Goal: Use online tool/utility: Utilize a website feature to perform a specific function

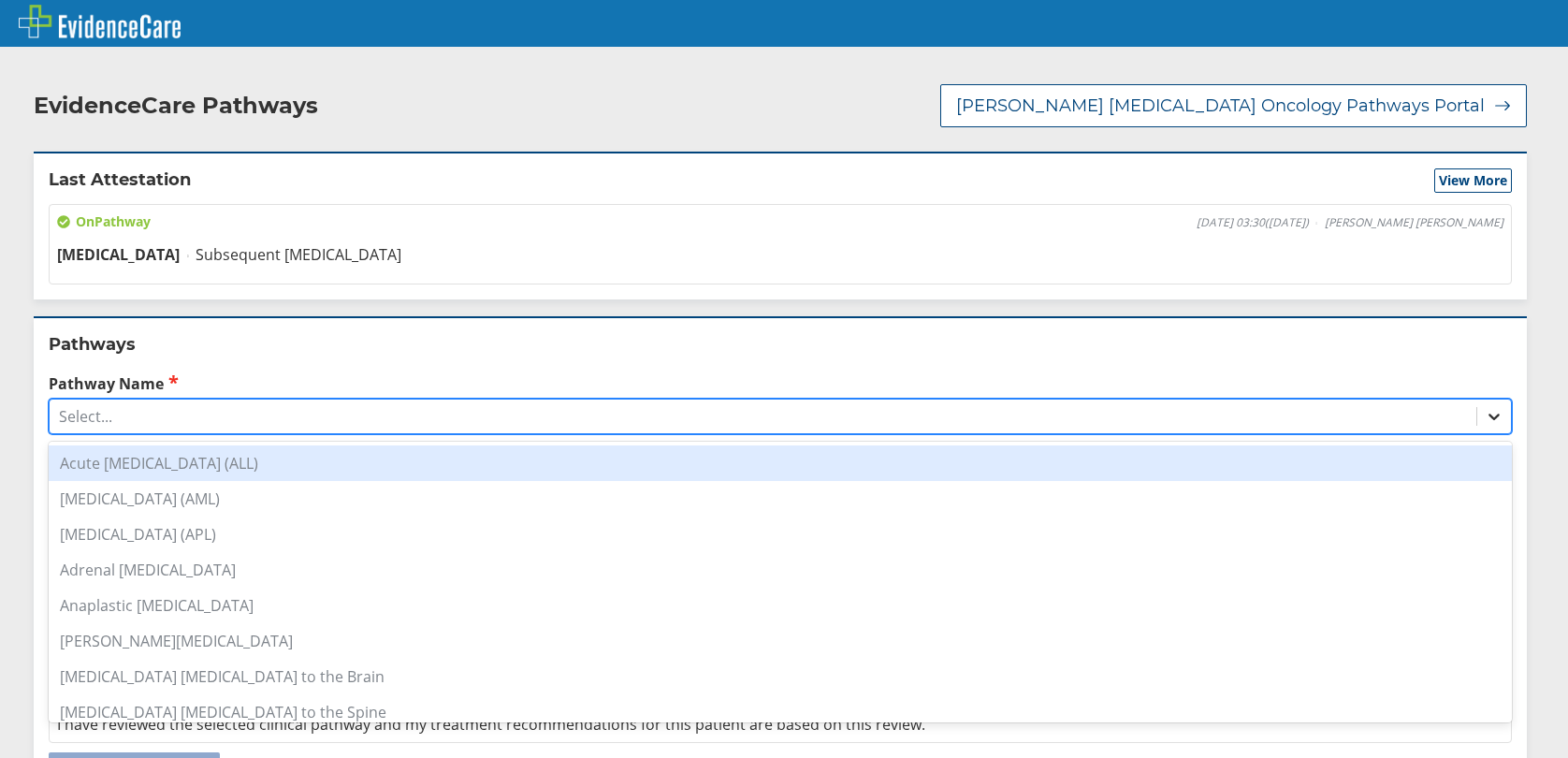
click at [1485, 414] on icon at bounding box center [1494, 416] width 19 height 19
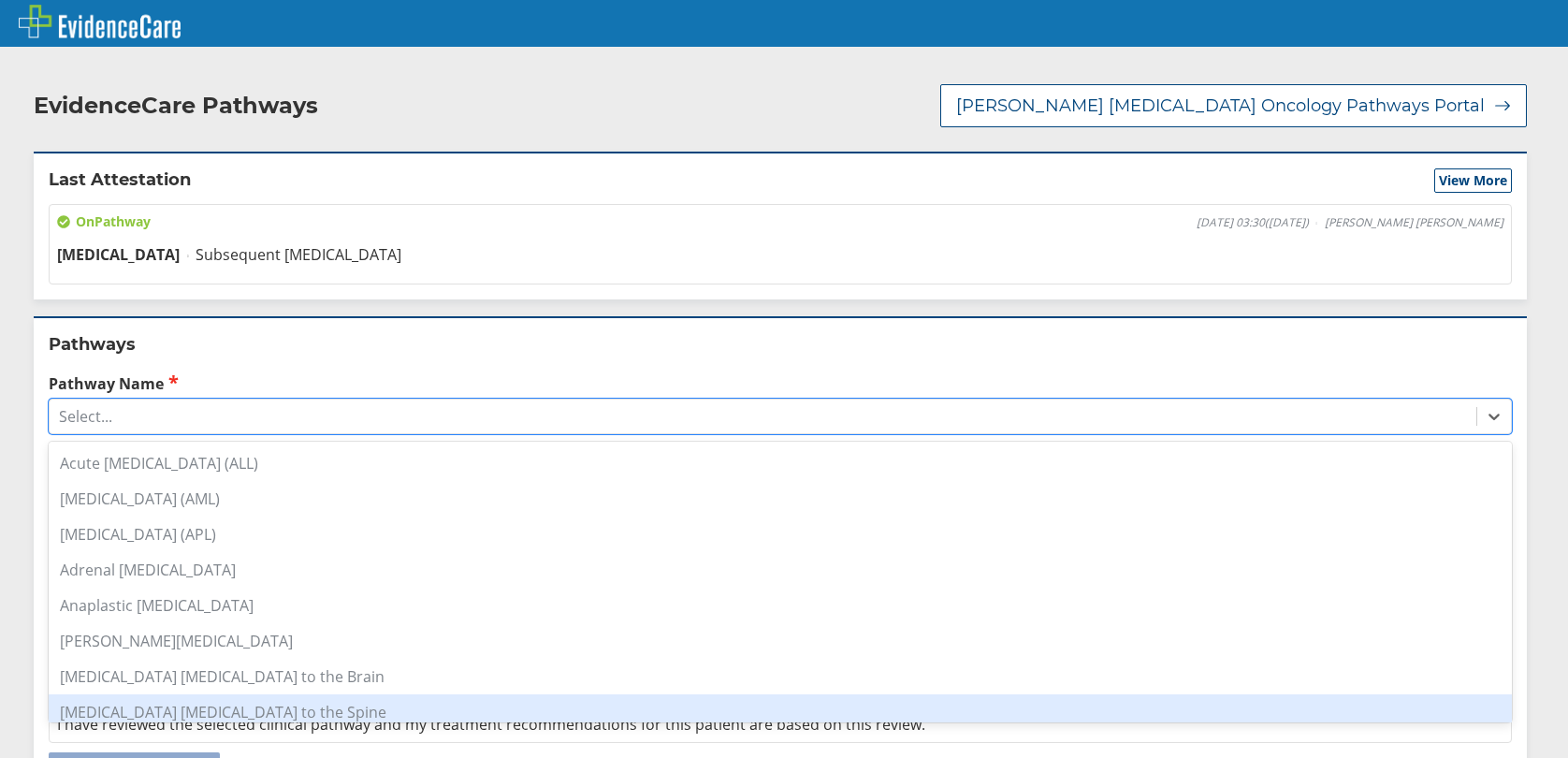
scroll to position [281, 0]
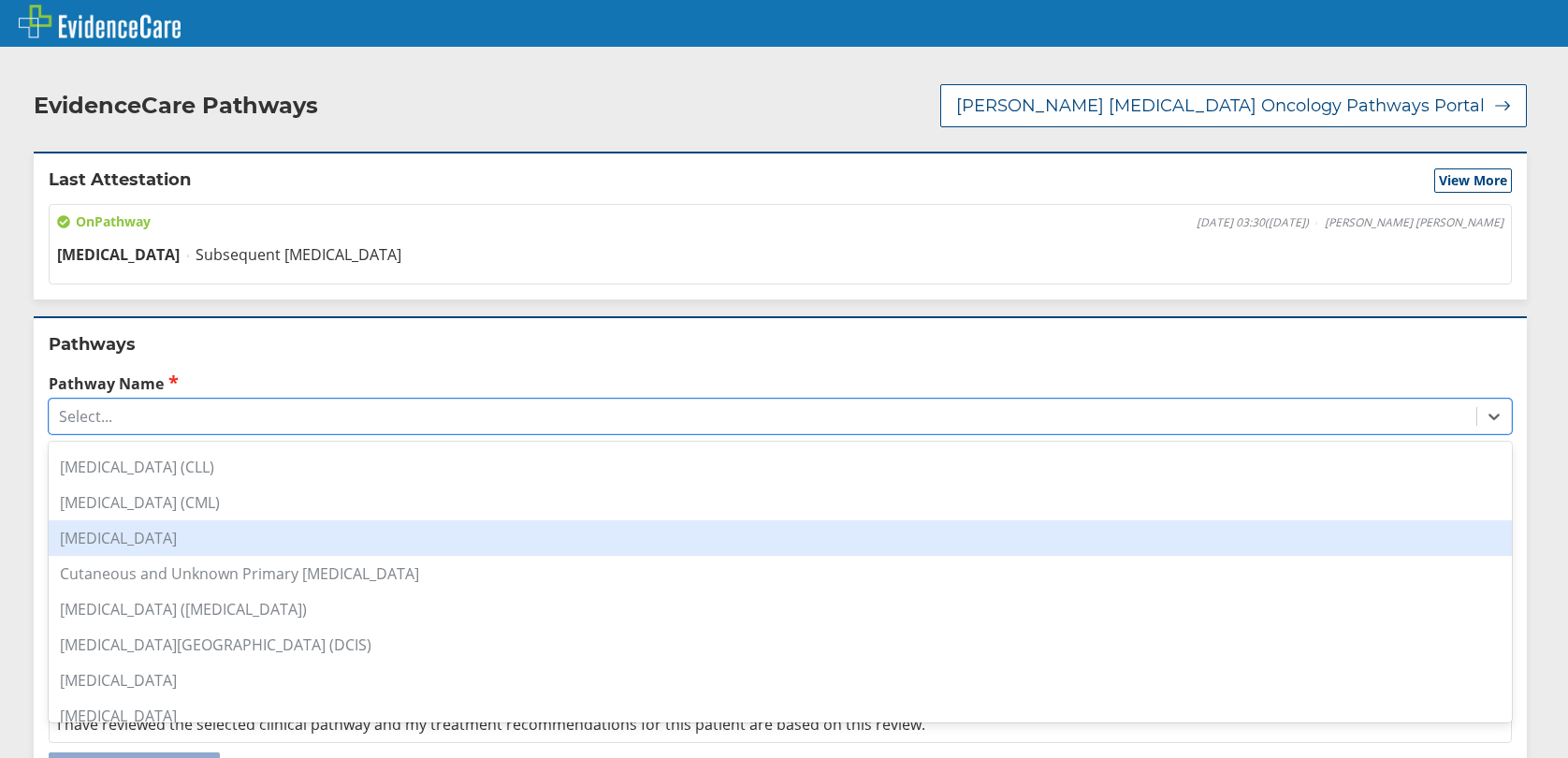
click at [117, 552] on div "[MEDICAL_DATA]" at bounding box center [780, 537] width 1463 height 36
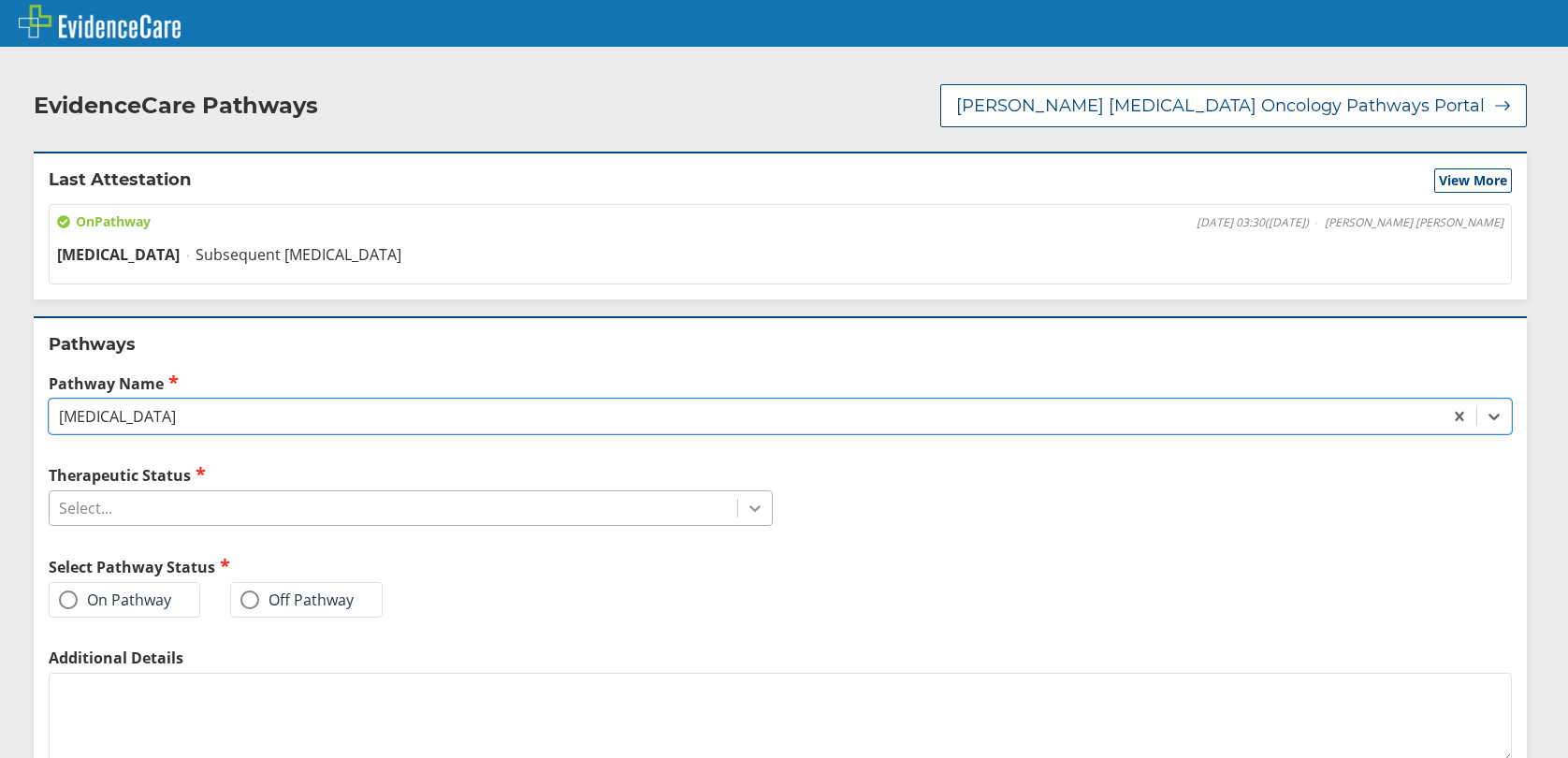
click at [750, 507] on icon at bounding box center [755, 509] width 19 height 19
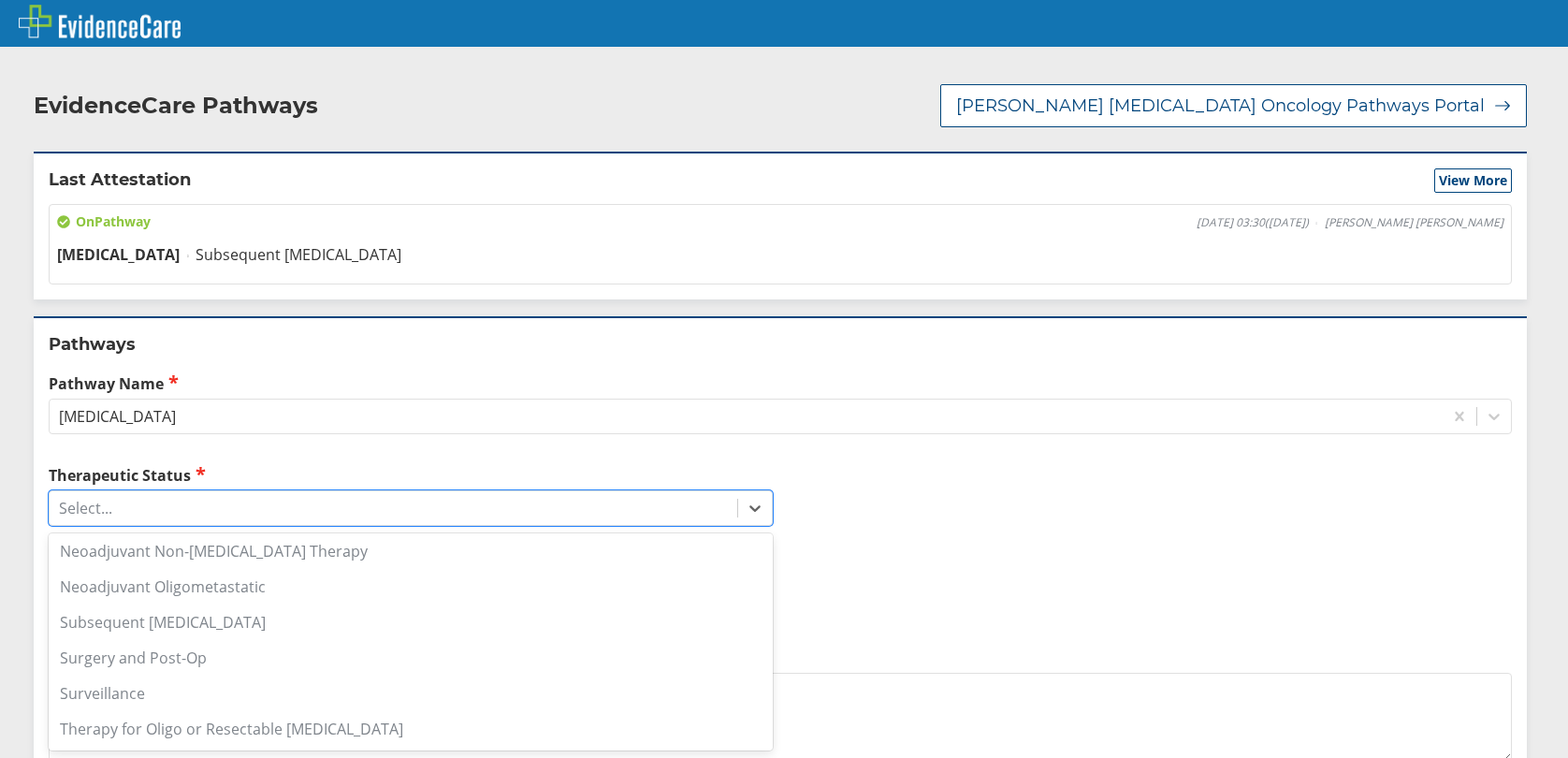
scroll to position [0, 0]
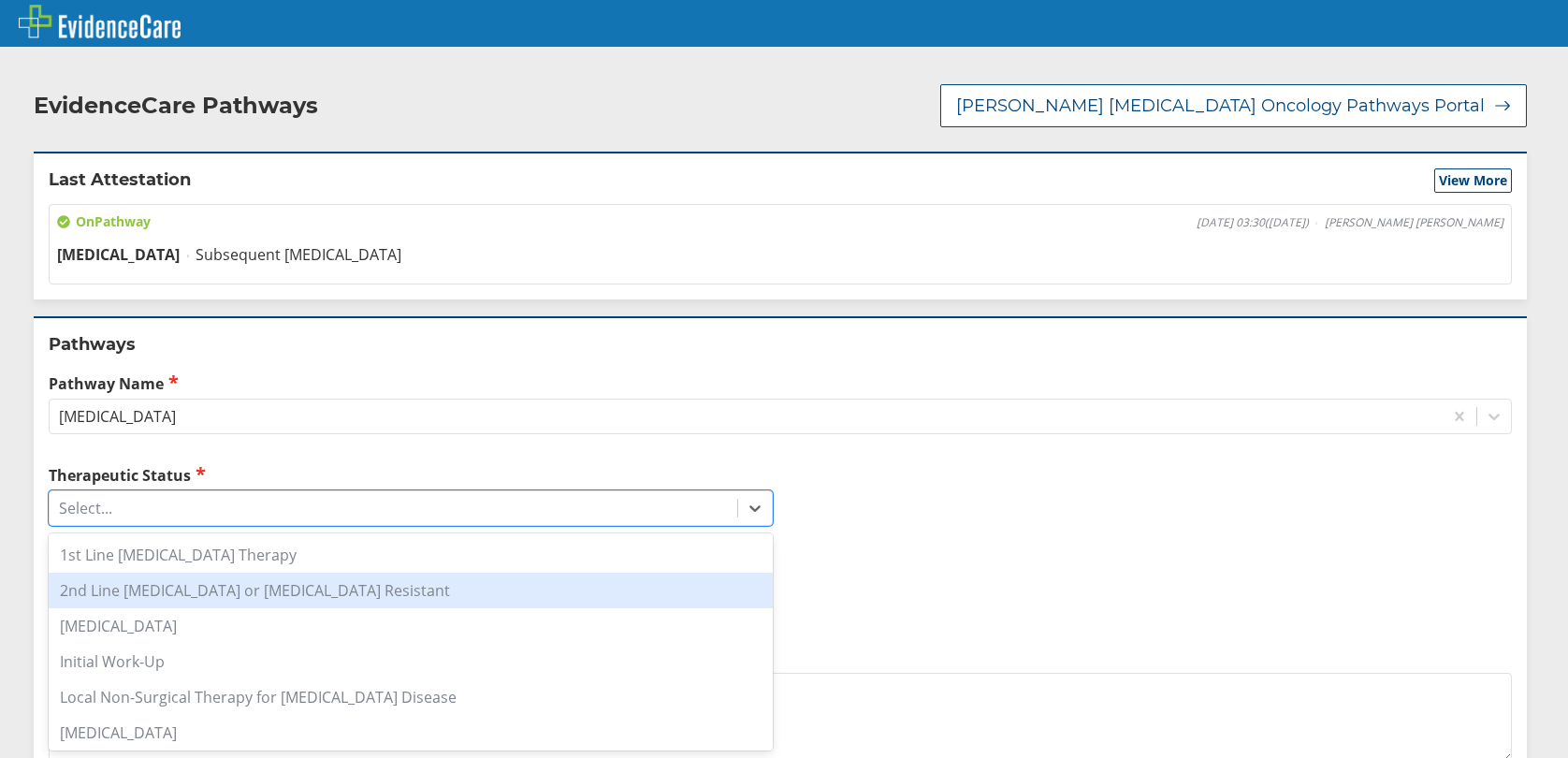
click at [174, 589] on div "2nd Line [MEDICAL_DATA] or [MEDICAL_DATA] Resistant" at bounding box center [410, 590] width 724 height 36
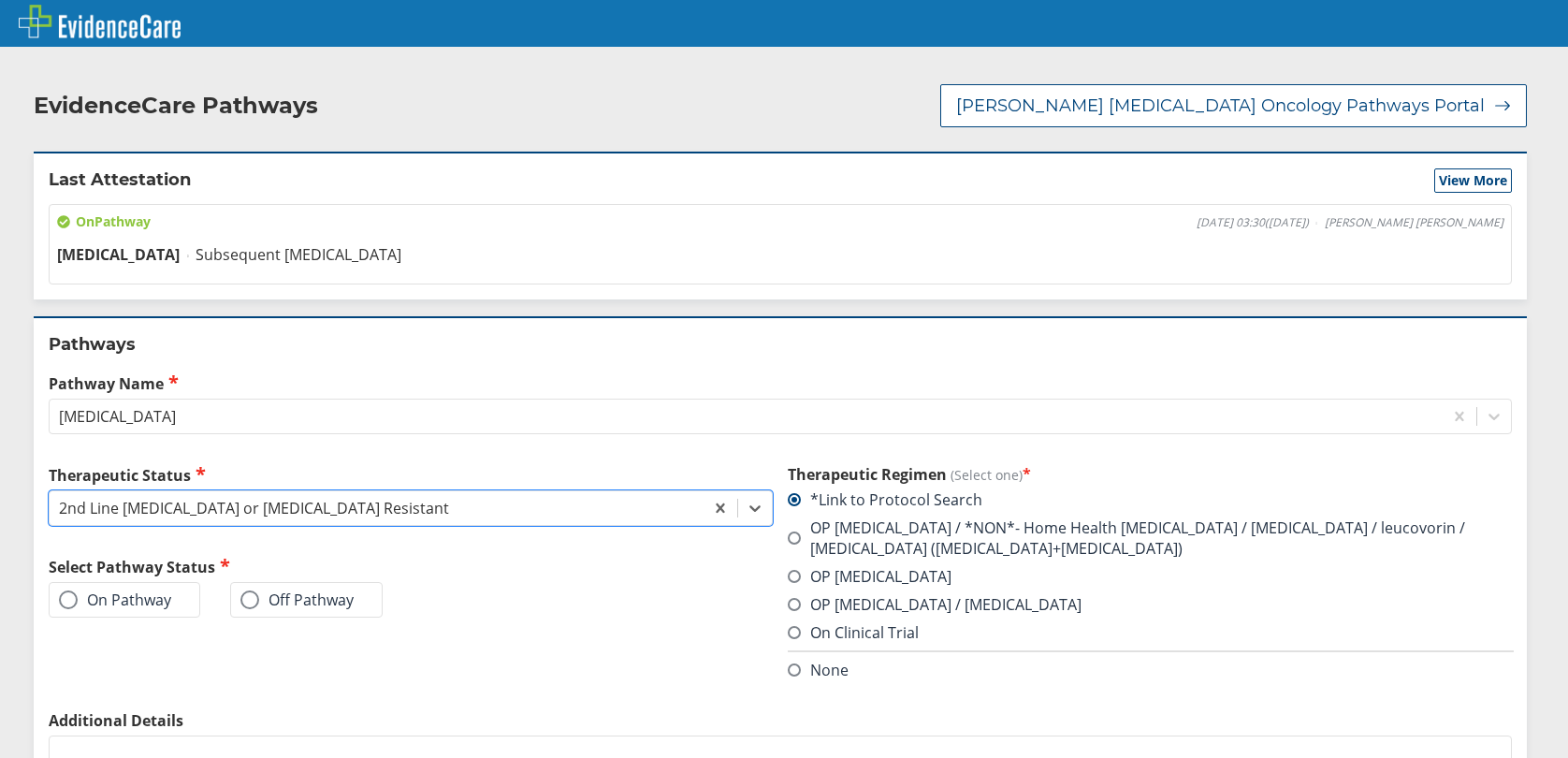
click at [69, 604] on span at bounding box center [68, 600] width 19 height 19
click at [0, 0] on input "On Pathway" at bounding box center [0, 0] width 0 height 0
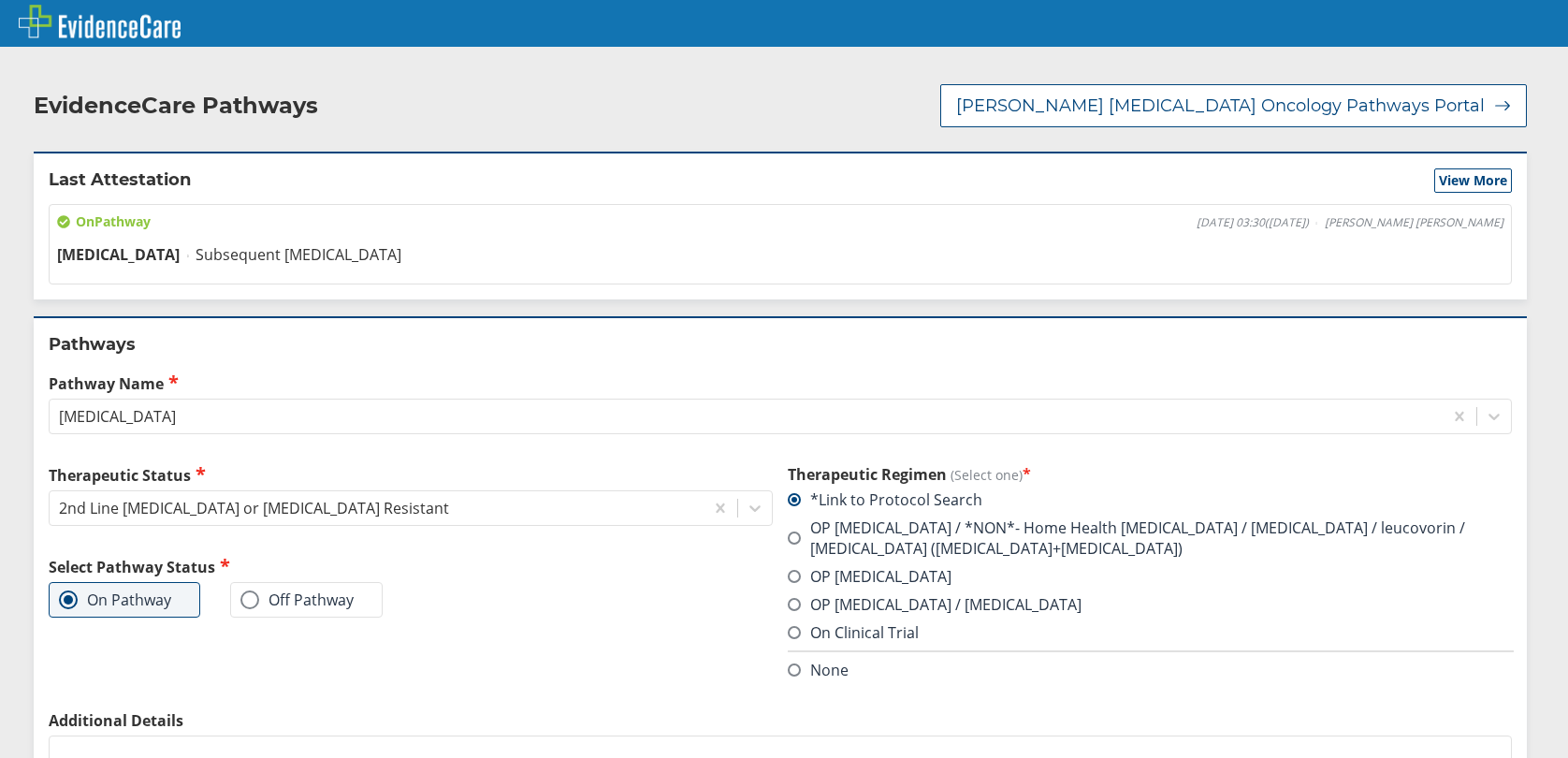
scroll to position [213, 0]
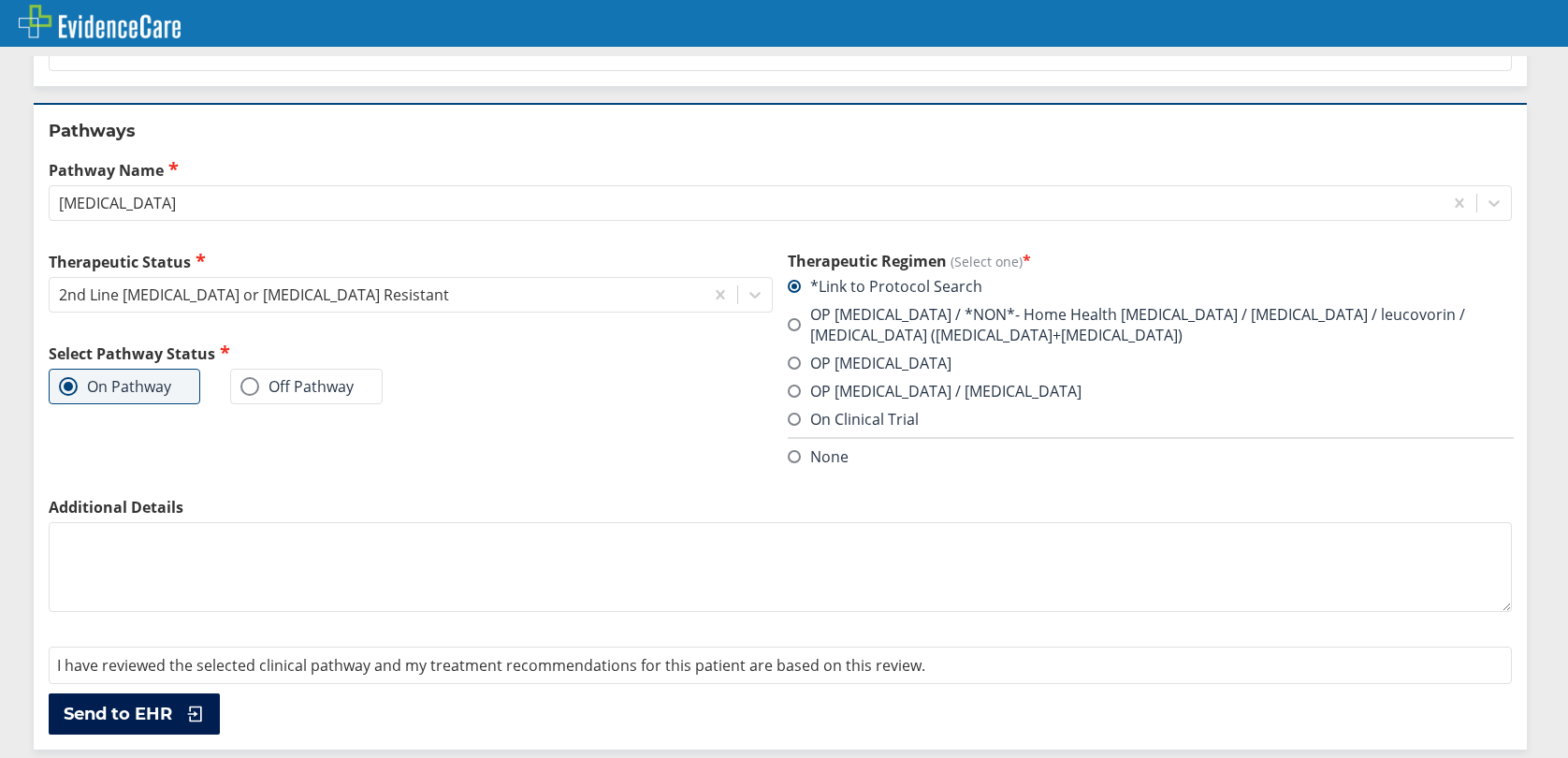
click at [109, 709] on span "Send to EHR" at bounding box center [117, 713] width 108 height 22
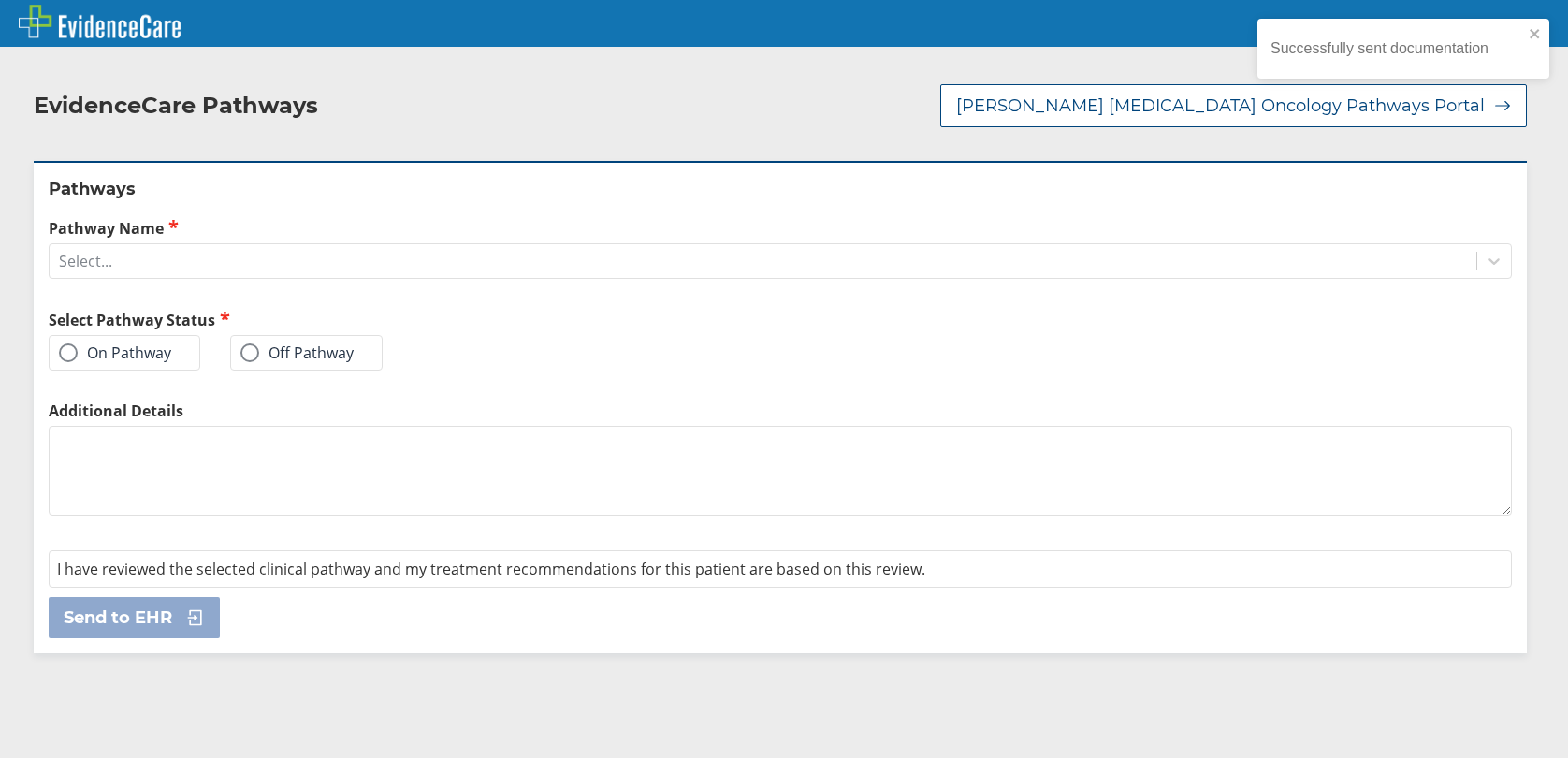
scroll to position [0, 0]
